Goal: Browse casually

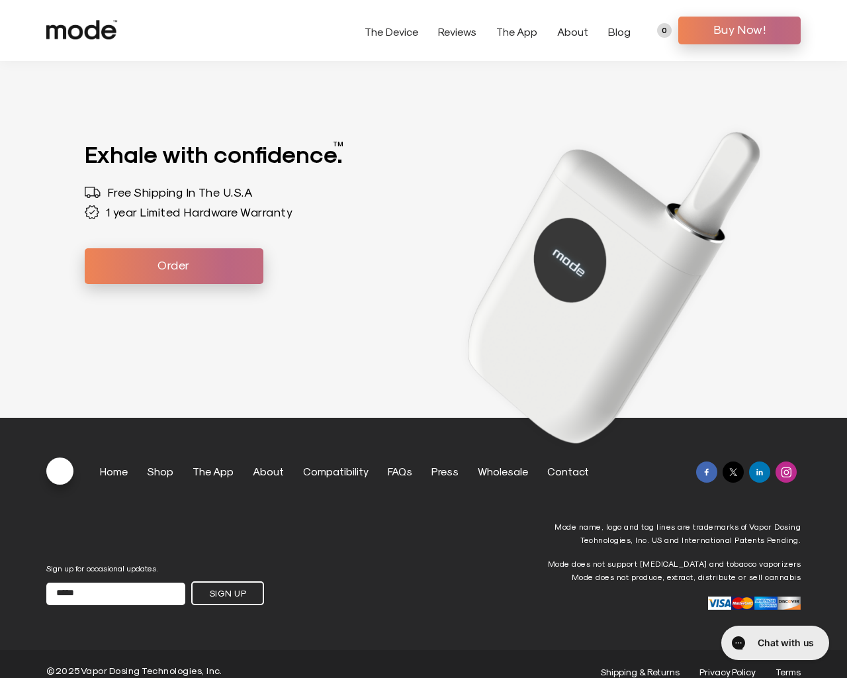
scroll to position [3655, 0]
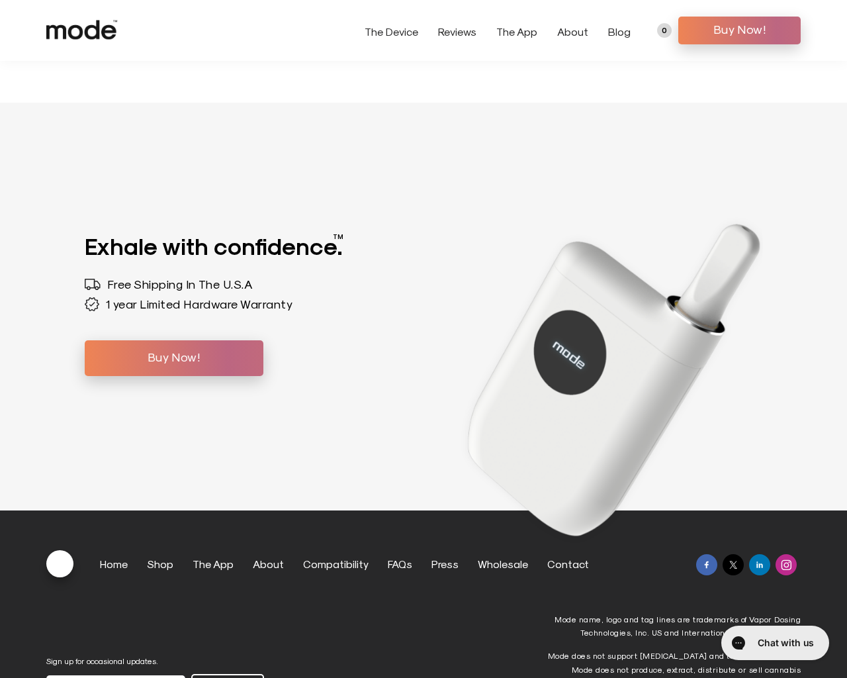
scroll to position [4410, 0]
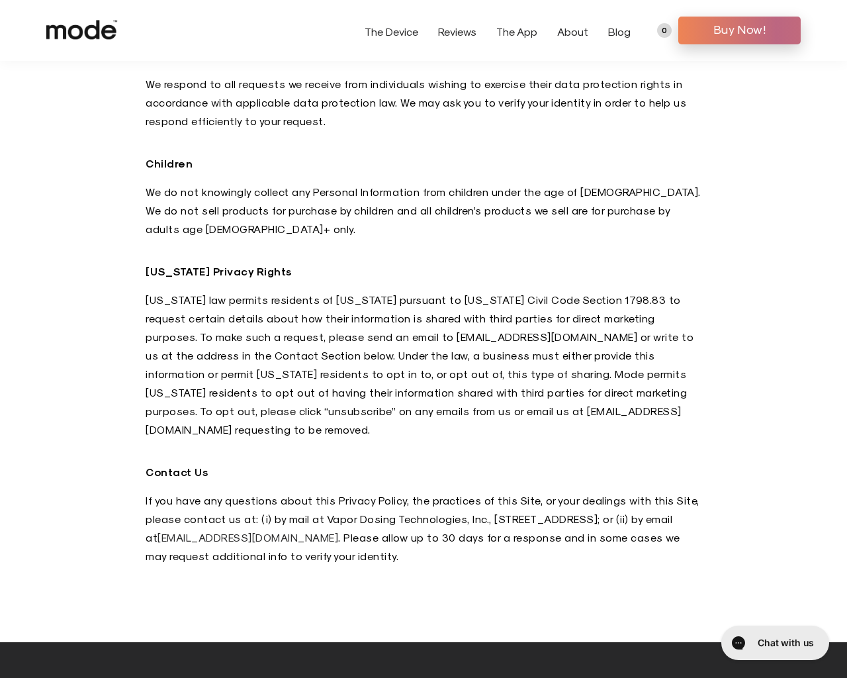
scroll to position [4041, 0]
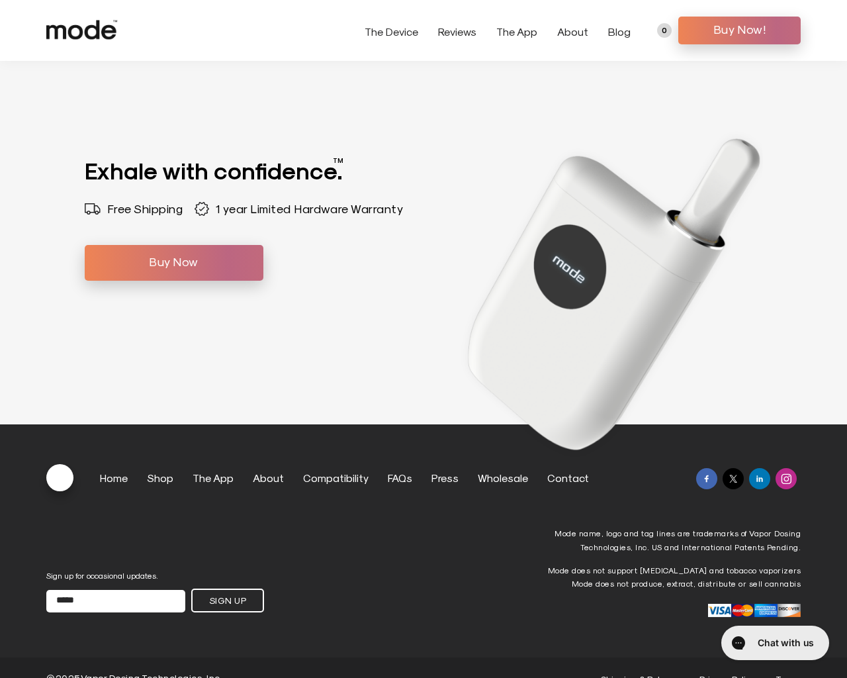
scroll to position [4325, 0]
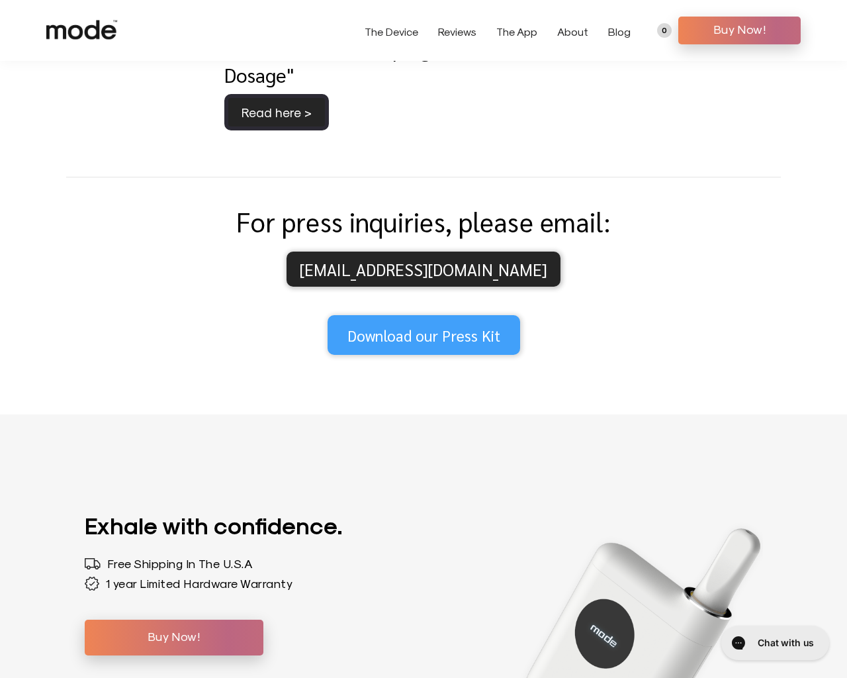
scroll to position [3281, 0]
